Goal: Task Accomplishment & Management: Use online tool/utility

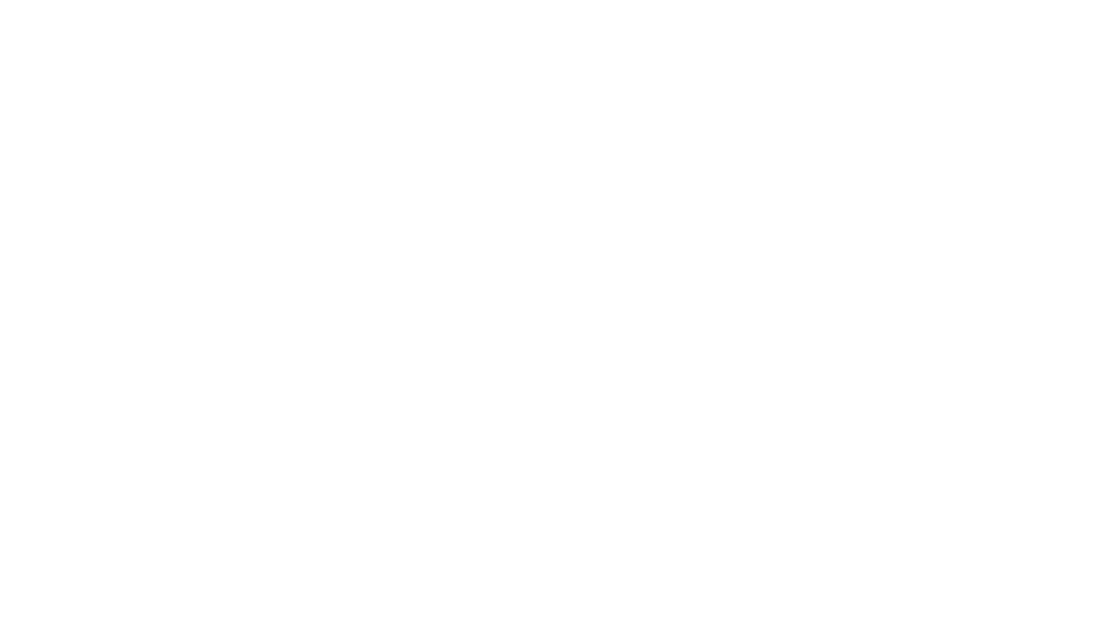
click at [965, 6] on html at bounding box center [558, 3] width 1116 height 6
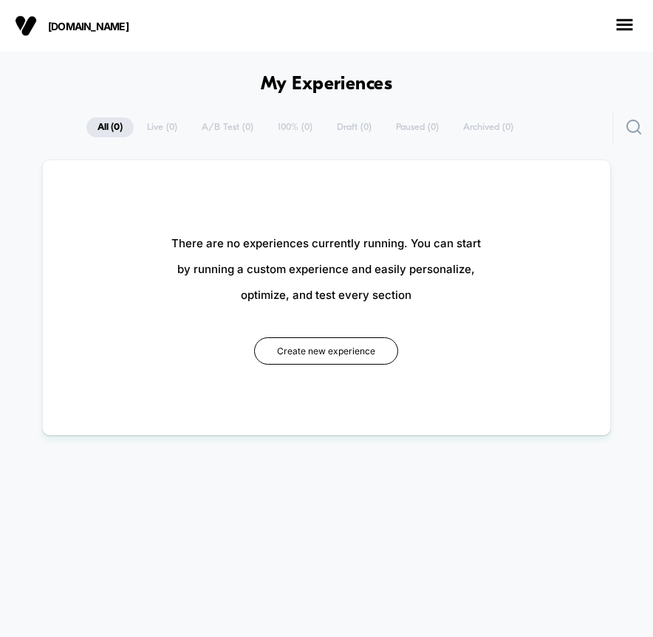
click at [281, 155] on div "**********" at bounding box center [326, 276] width 653 height 318
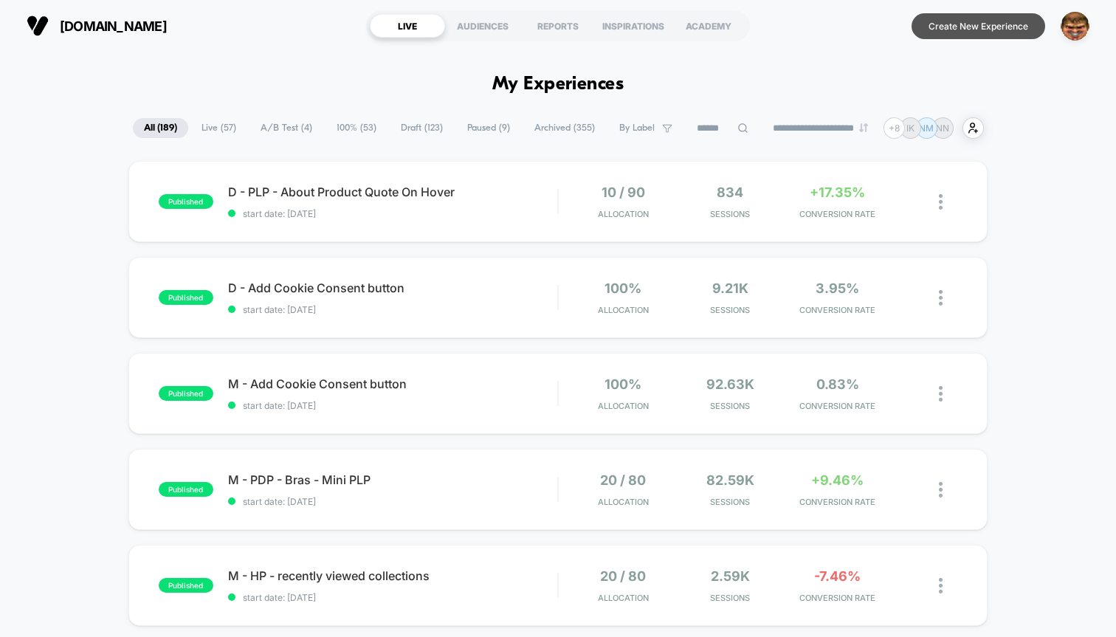
click at [652, 32] on button "Create New Experience" at bounding box center [979, 26] width 134 height 26
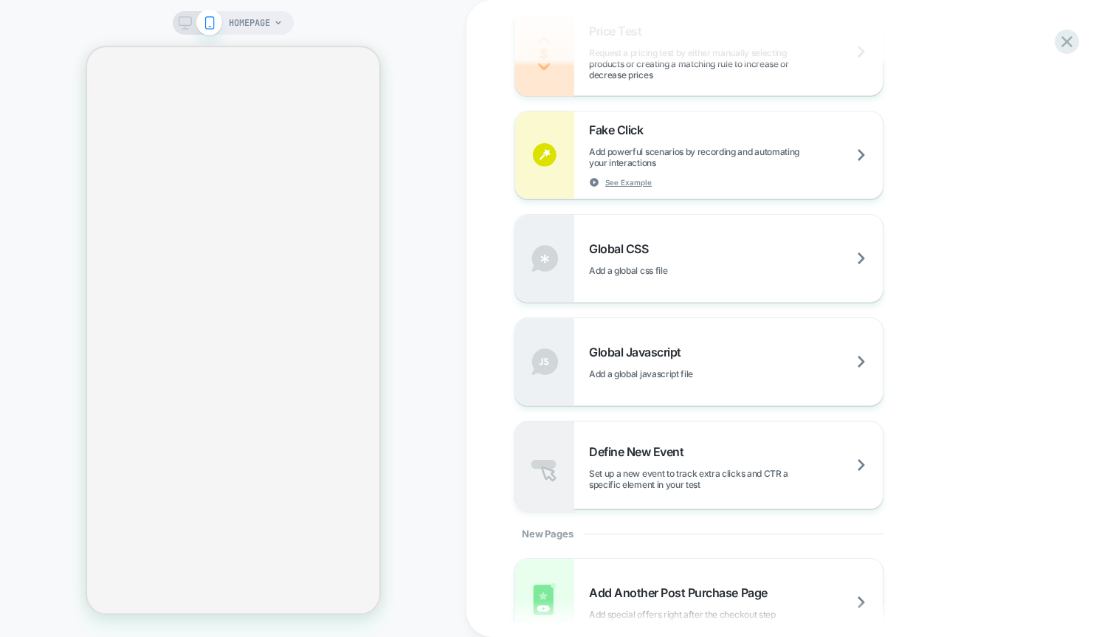
scroll to position [1042, 0]
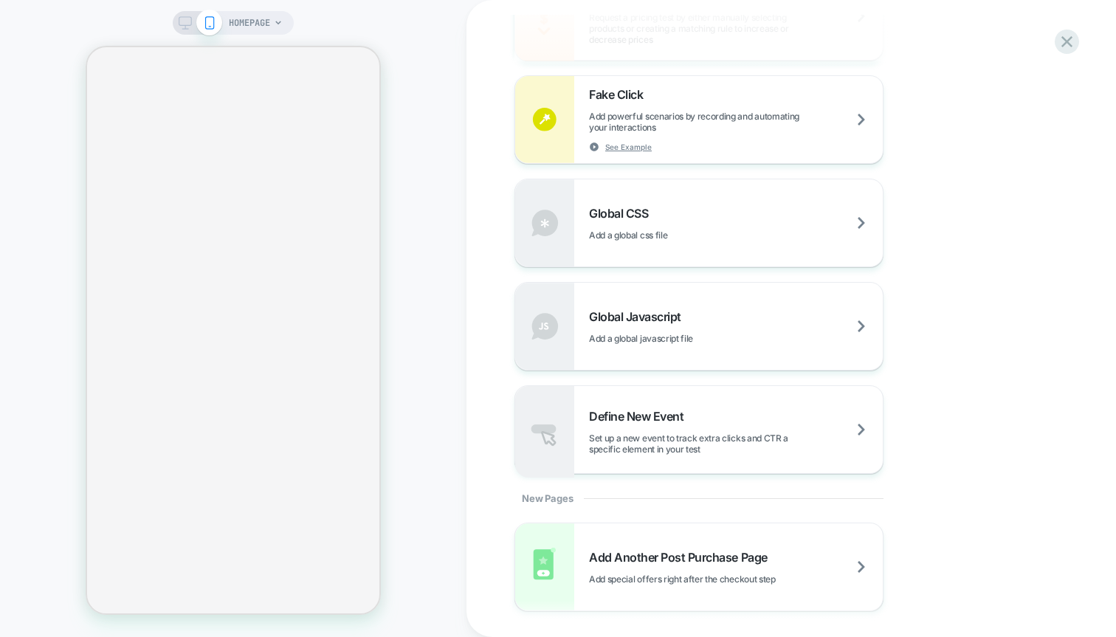
click at [652, 396] on div "Define New Event Set up a new event to track extra clicks and CTR a specific el…" at bounding box center [699, 429] width 368 height 87
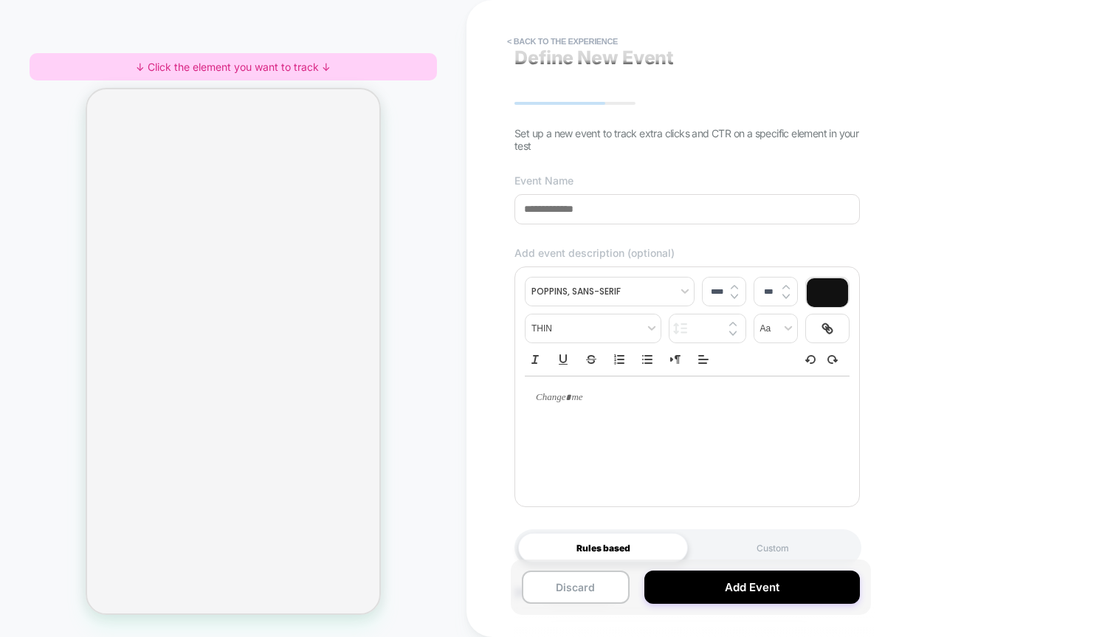
scroll to position [35, 0]
